Goal: Information Seeking & Learning: Learn about a topic

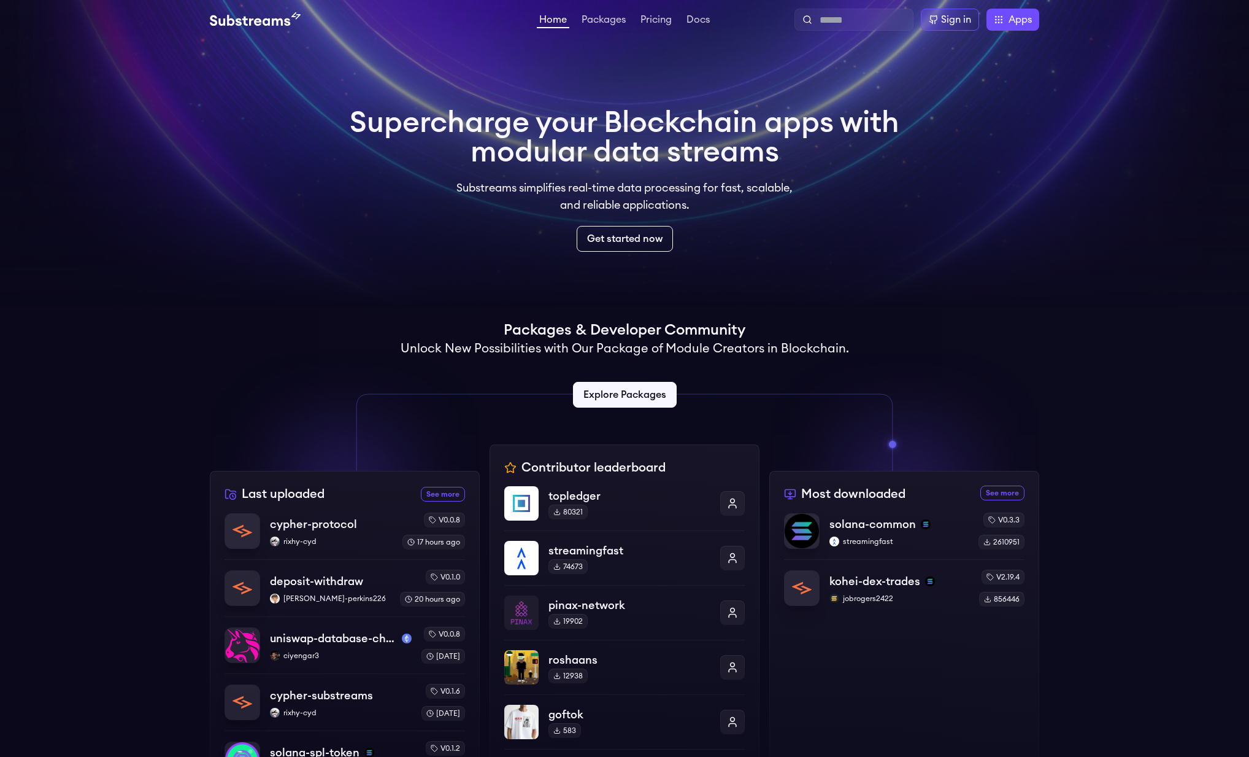
scroll to position [127, 0]
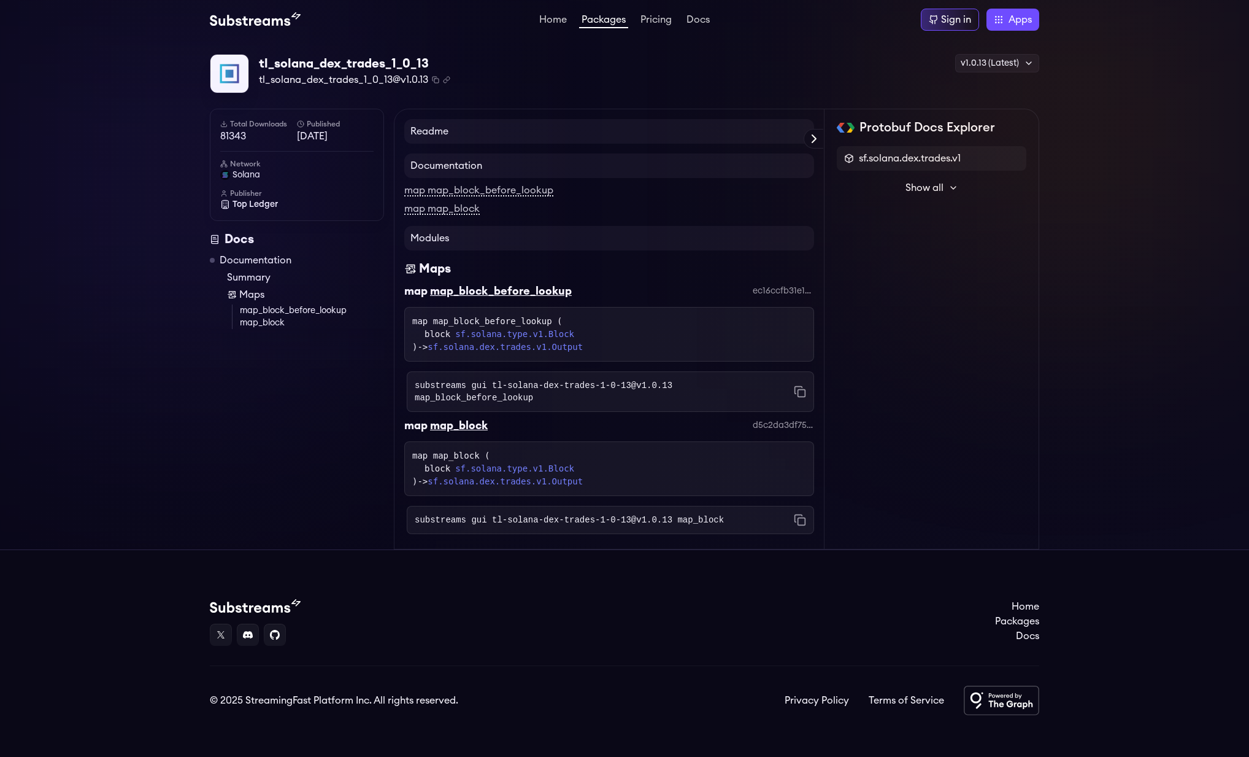
scroll to position [7, 0]
